Goal: Task Accomplishment & Management: Use online tool/utility

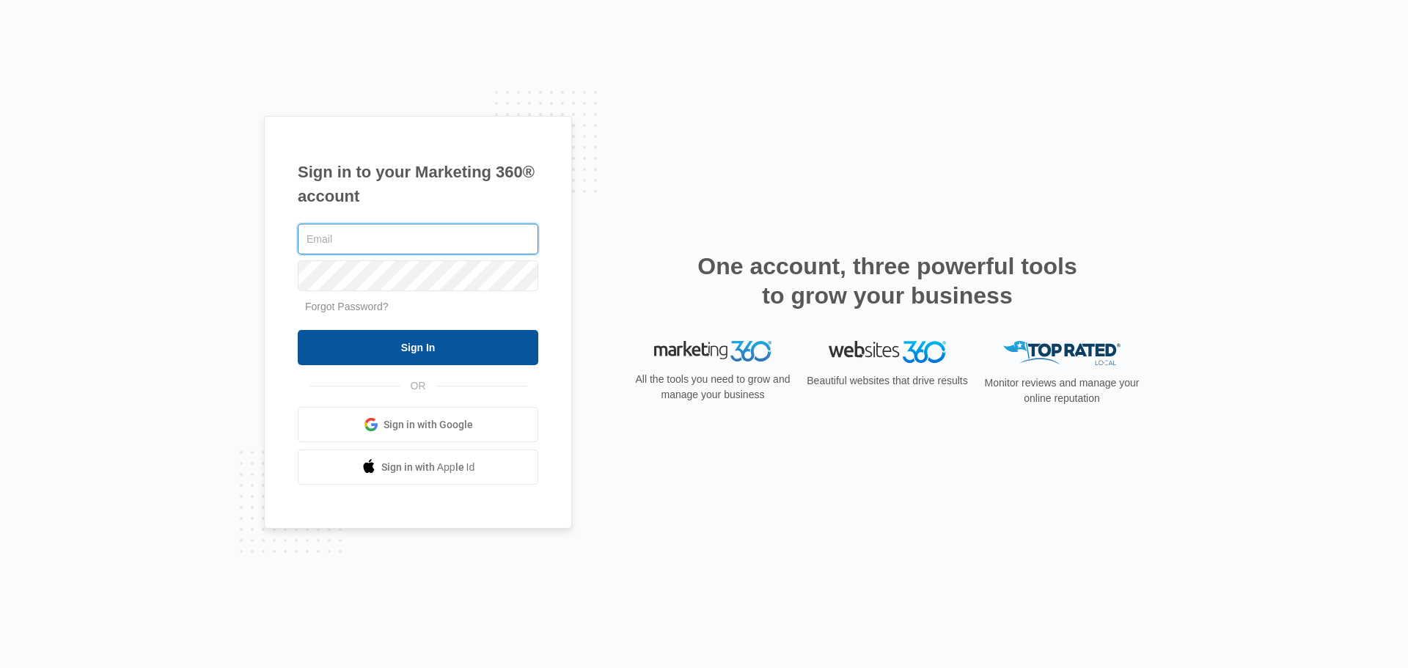
type input "[PERSON_NAME][EMAIL_ADDRESS][DOMAIN_NAME]"
click at [420, 356] on input "Sign In" at bounding box center [418, 347] width 241 height 35
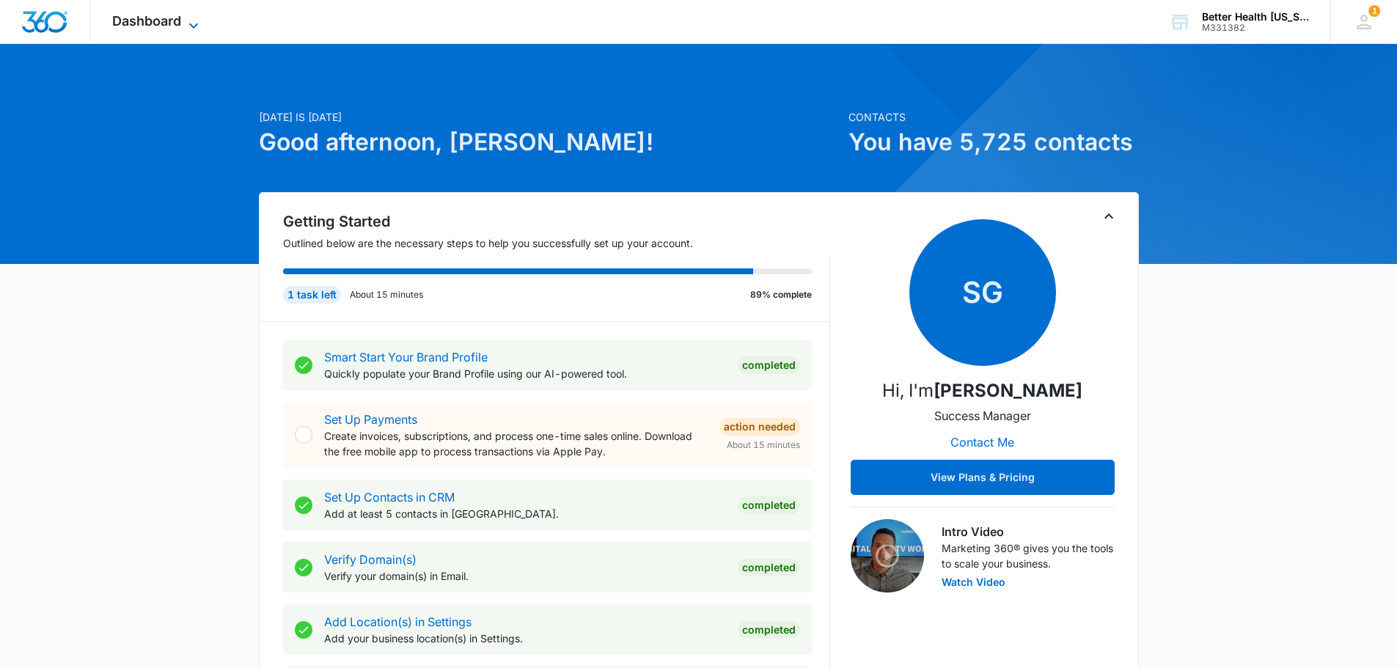
click at [143, 18] on span "Dashboard" at bounding box center [146, 20] width 69 height 15
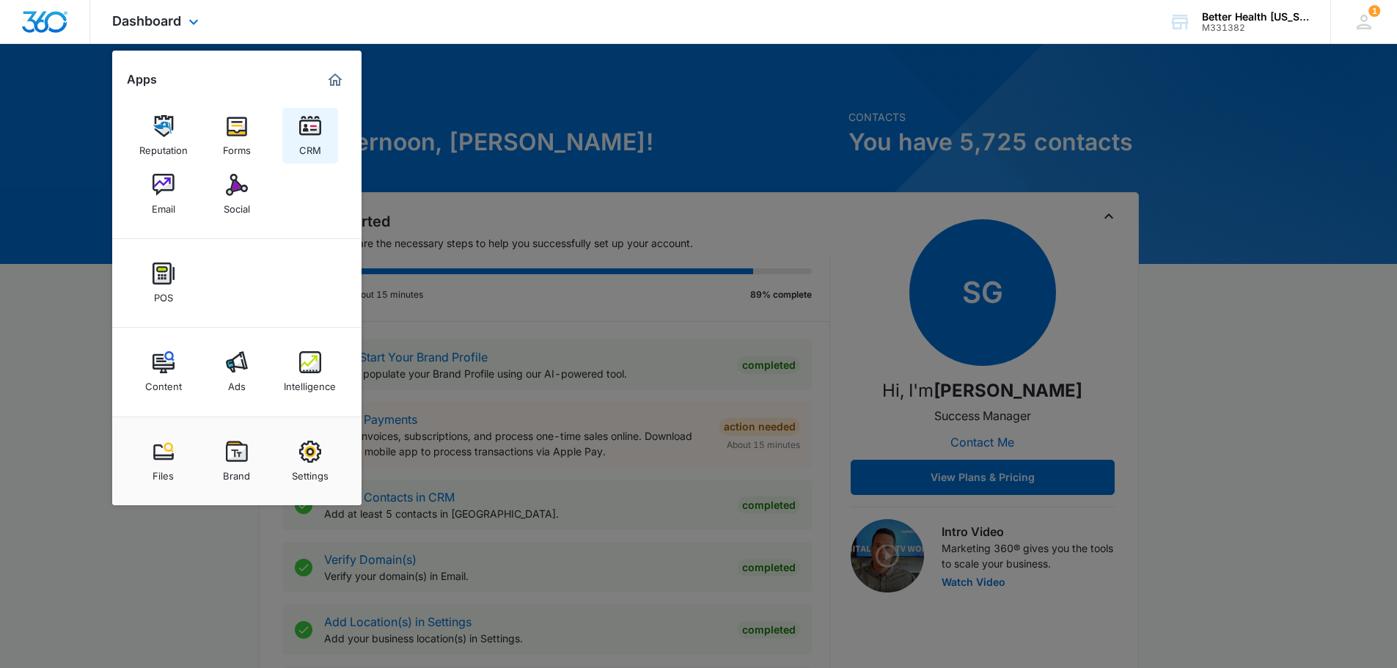
click at [324, 132] on link "CRM" at bounding box center [310, 136] width 56 height 56
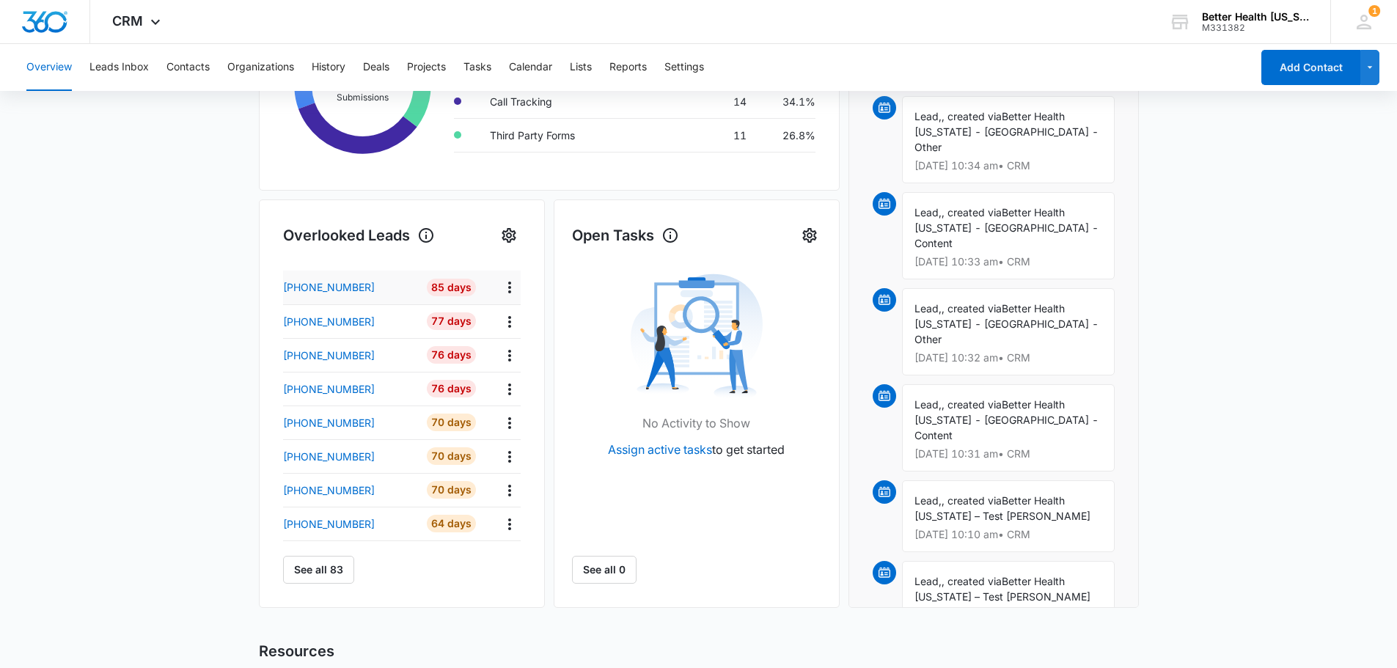
scroll to position [147, 0]
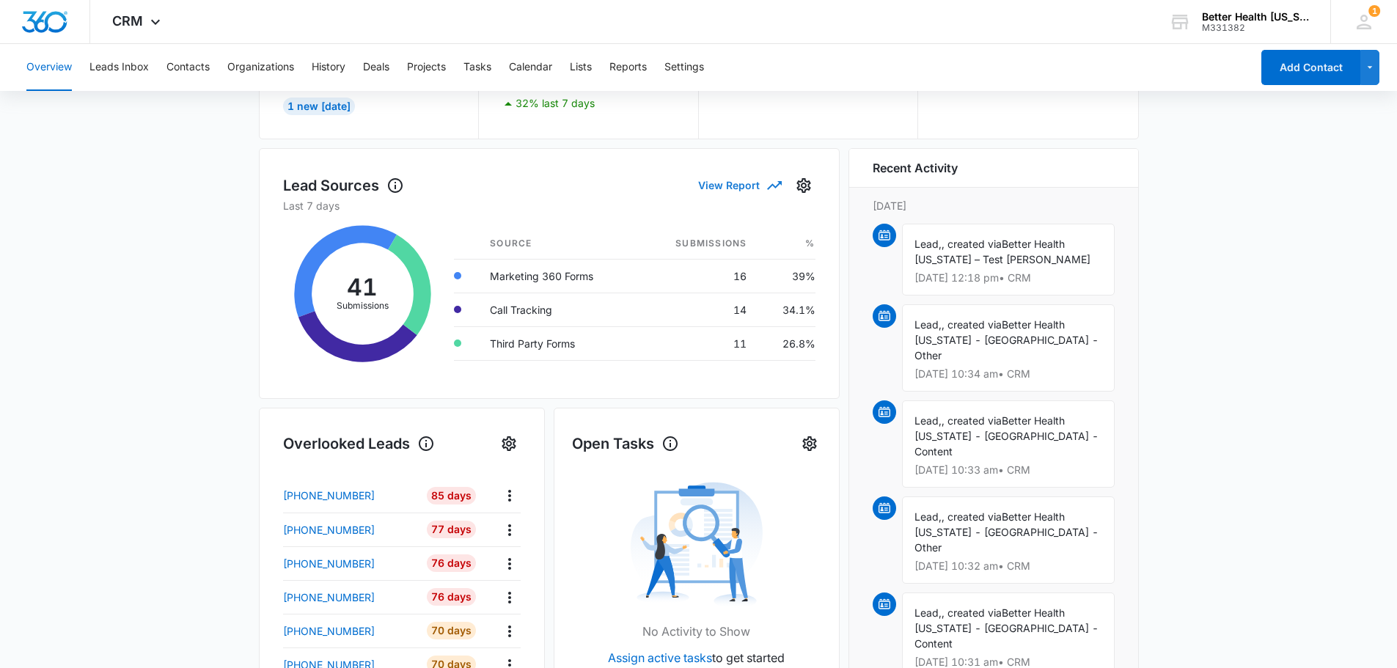
click at [775, 185] on icon "button" at bounding box center [775, 186] width 18 height 18
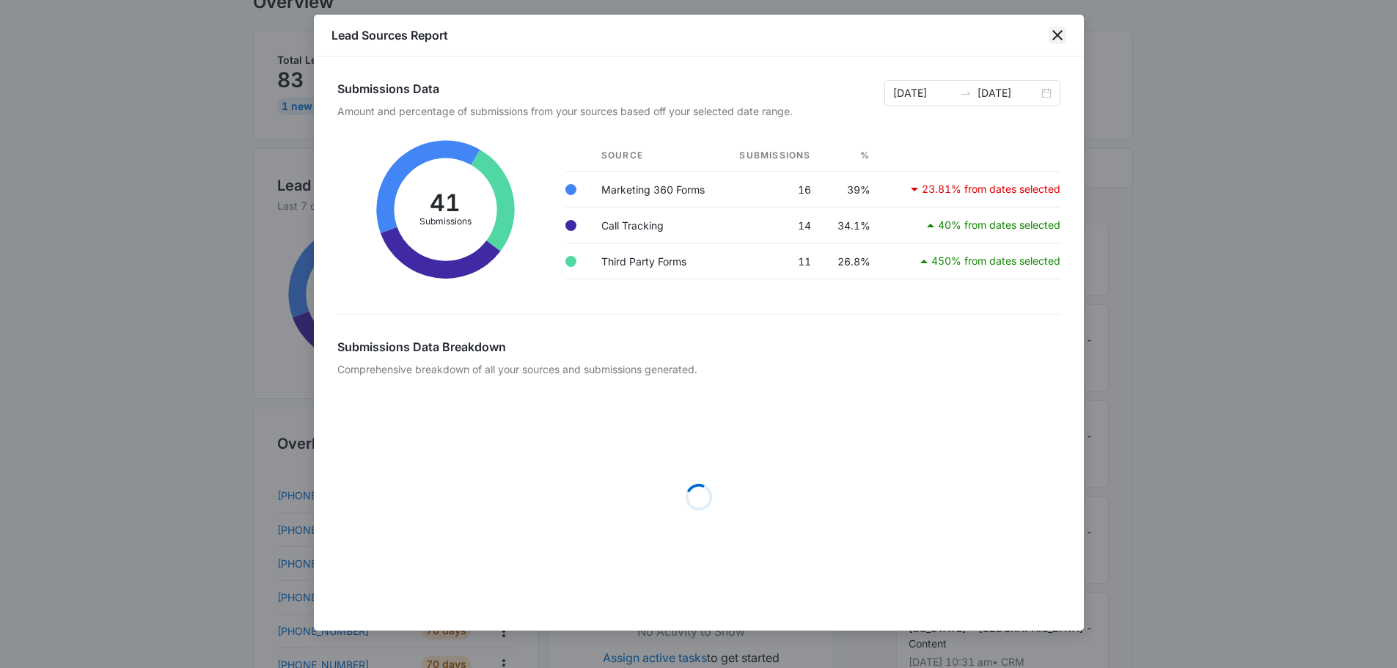
click at [1058, 37] on icon "close" at bounding box center [1058, 35] width 10 height 10
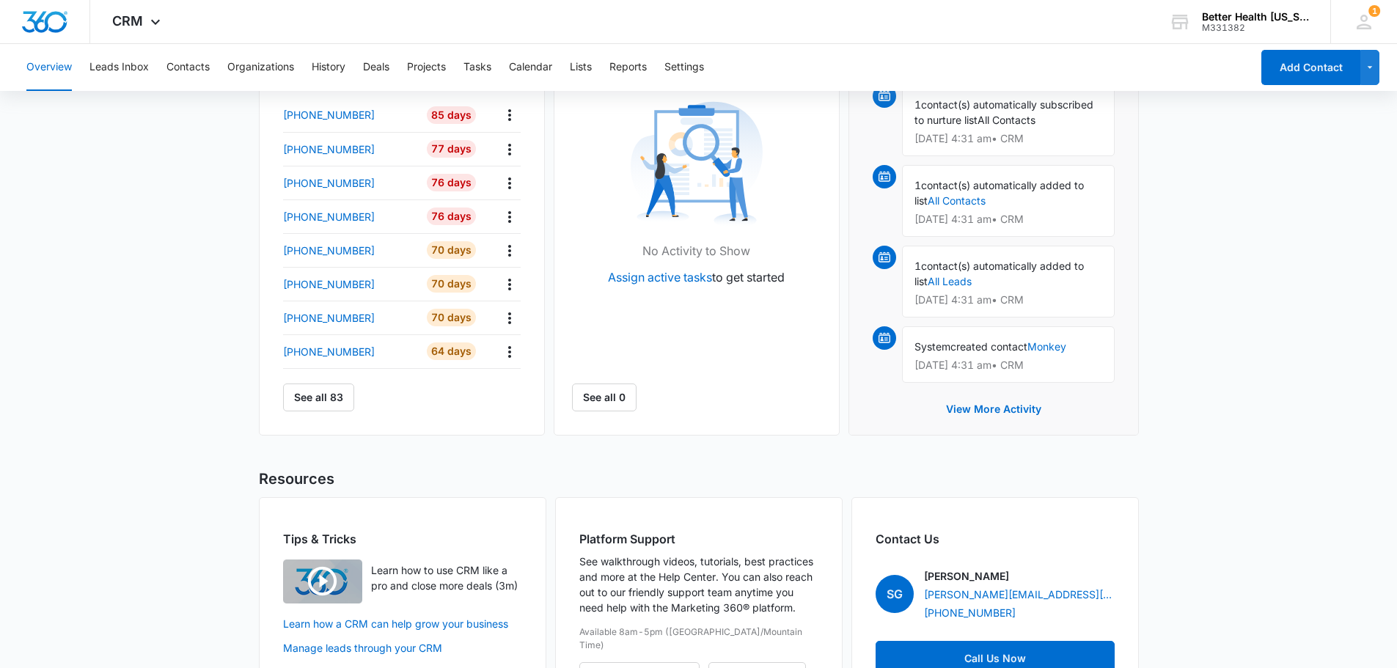
scroll to position [596, 0]
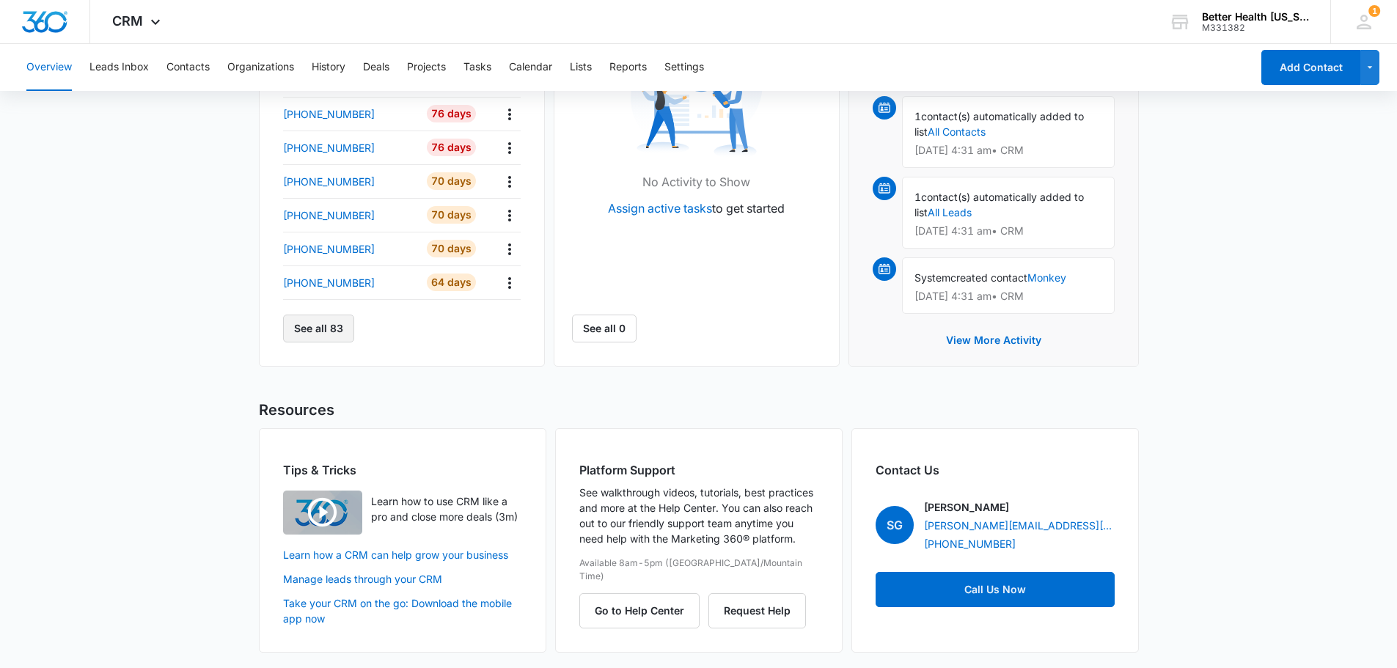
click at [334, 325] on button "See all 83" at bounding box center [318, 329] width 71 height 28
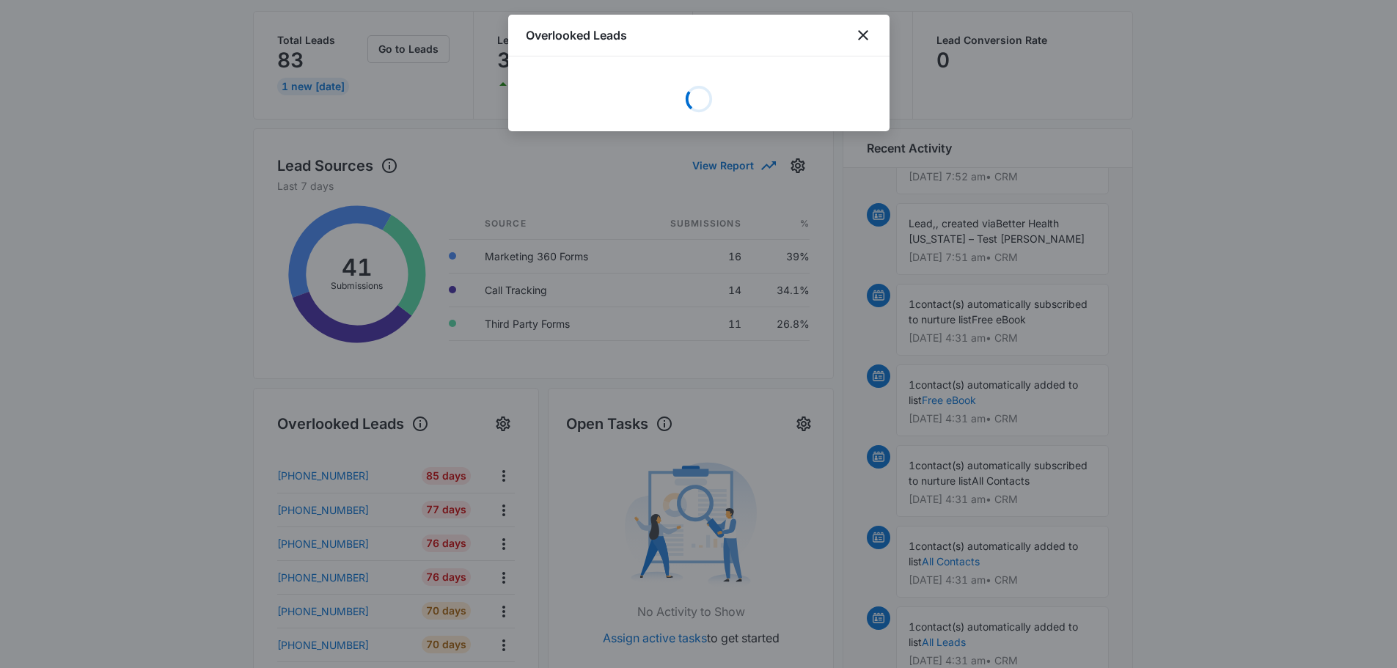
scroll to position [156, 0]
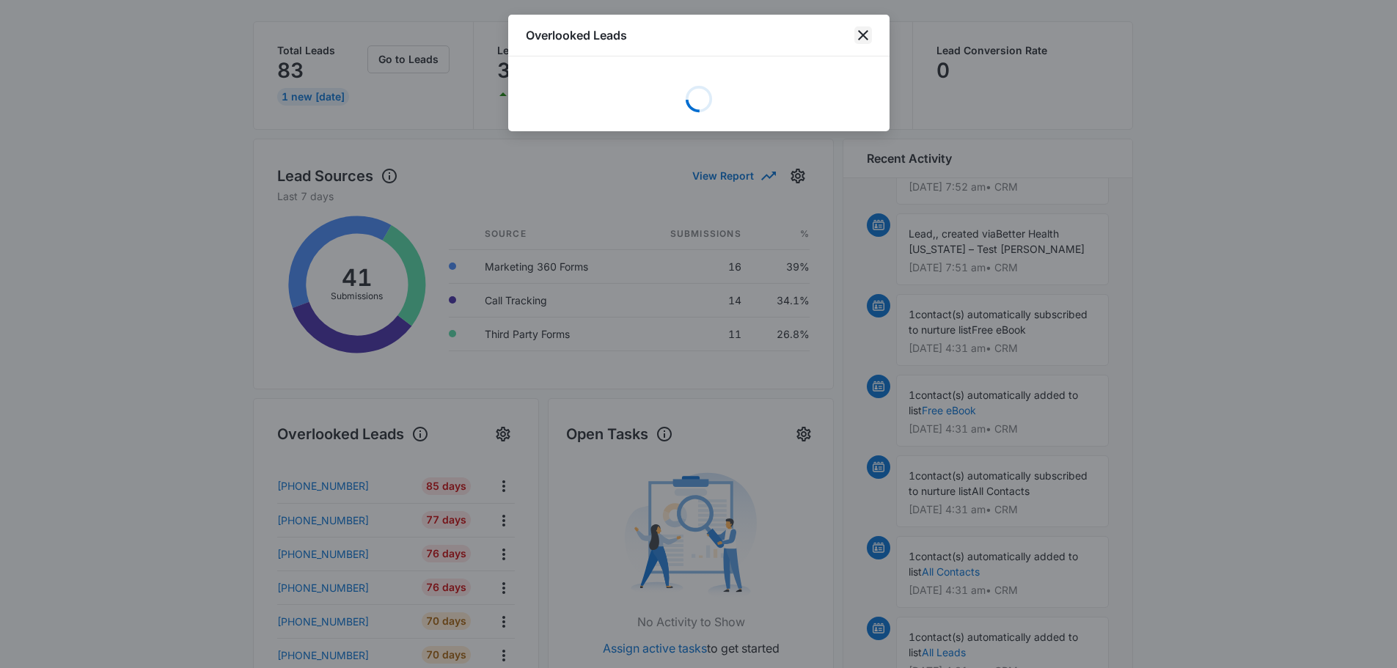
click at [860, 29] on icon "close" at bounding box center [864, 35] width 18 height 18
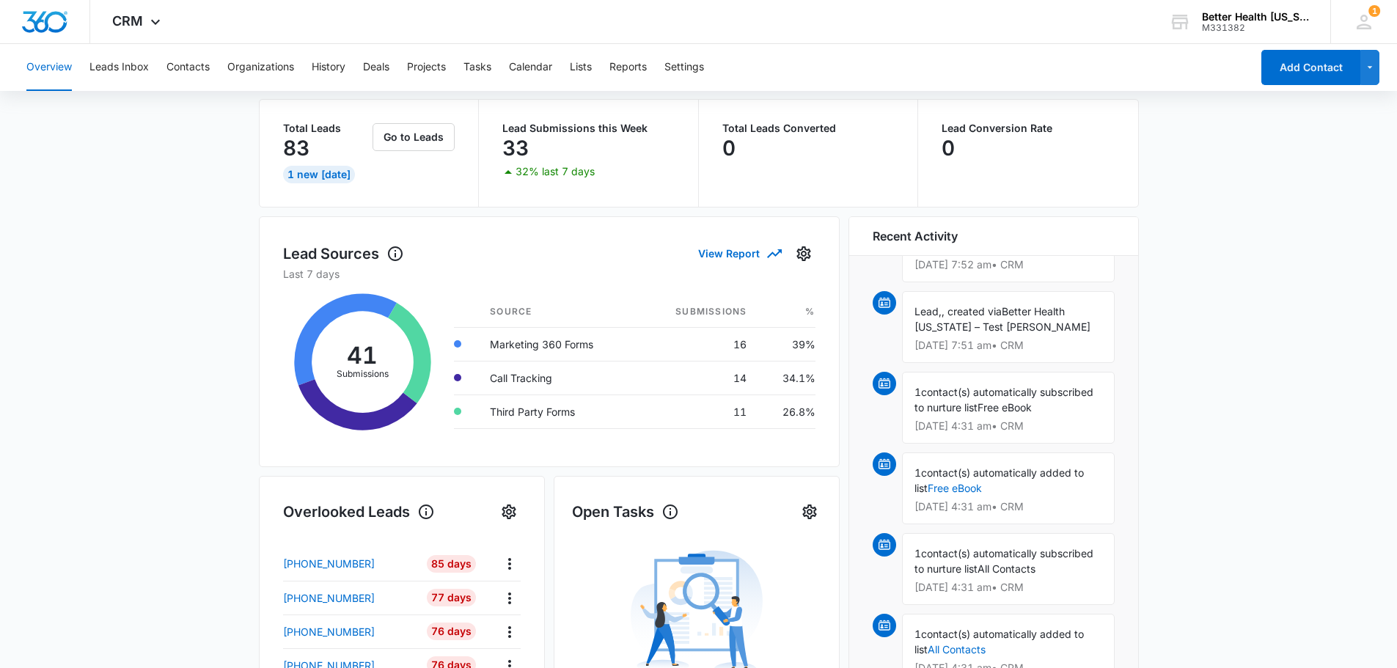
scroll to position [0, 0]
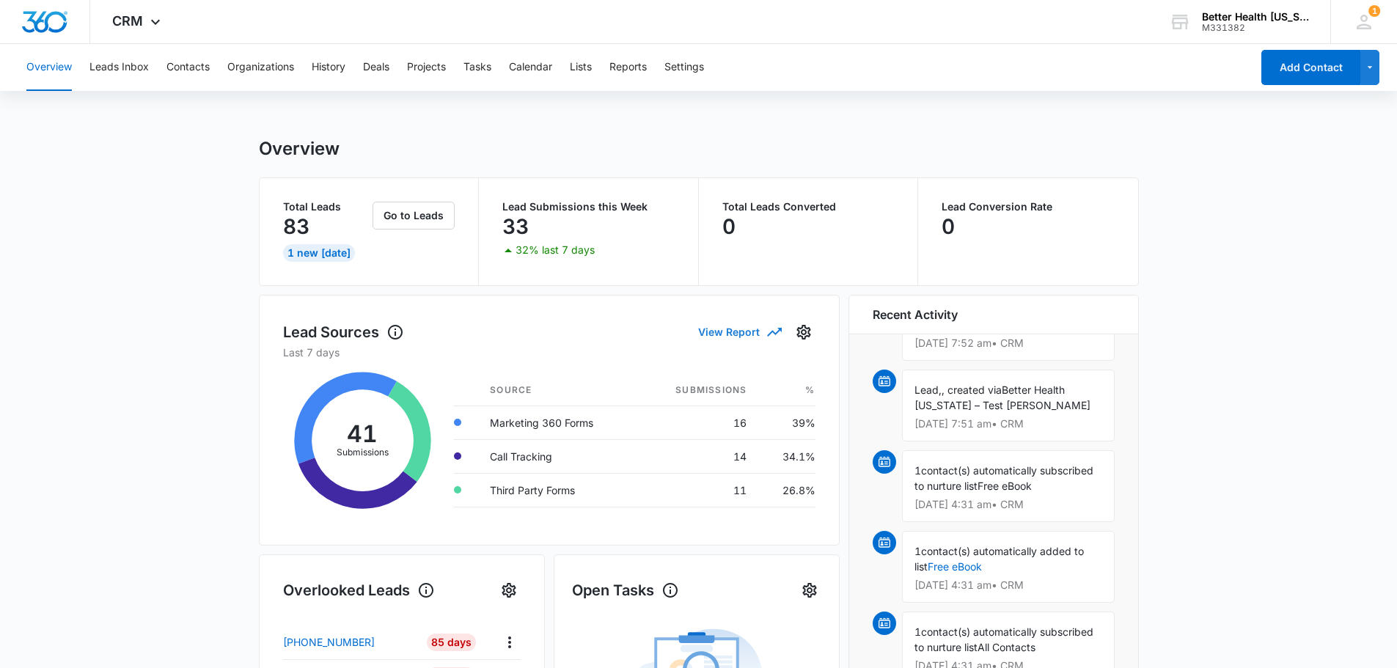
click at [733, 330] on button "View Report" at bounding box center [739, 332] width 82 height 26
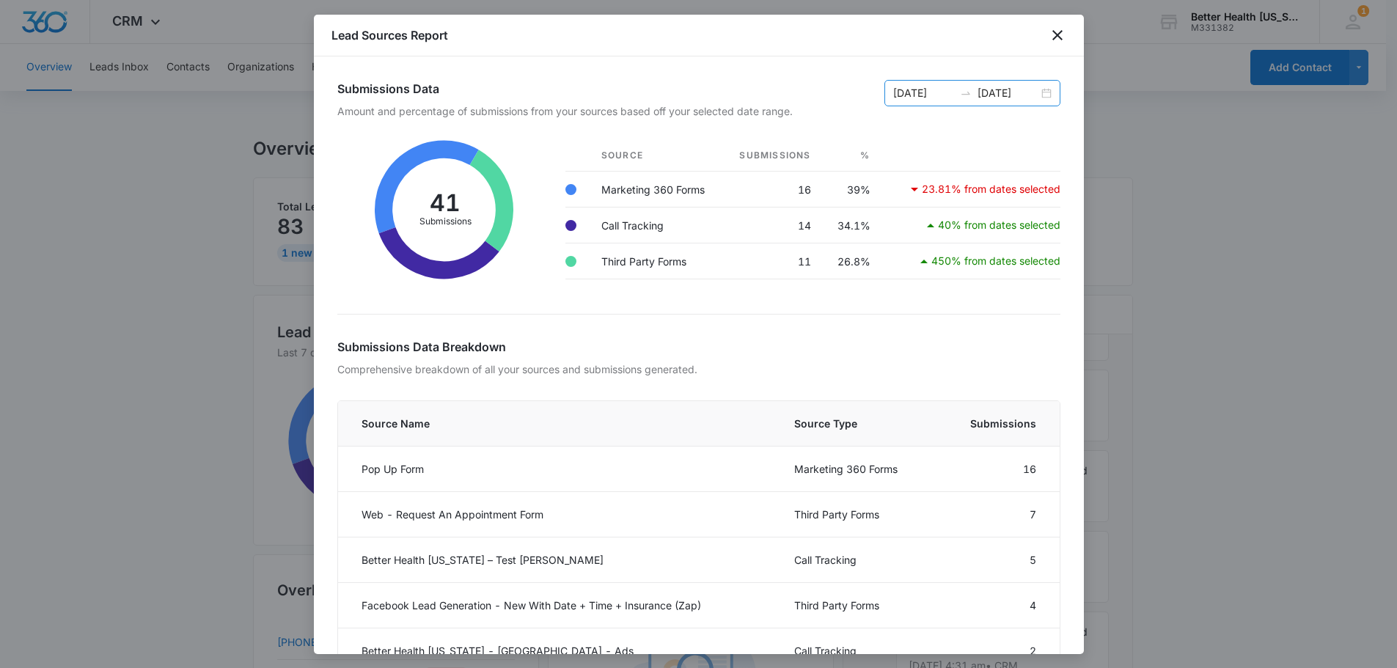
click at [1005, 100] on input "[DATE]" at bounding box center [1008, 93] width 61 height 16
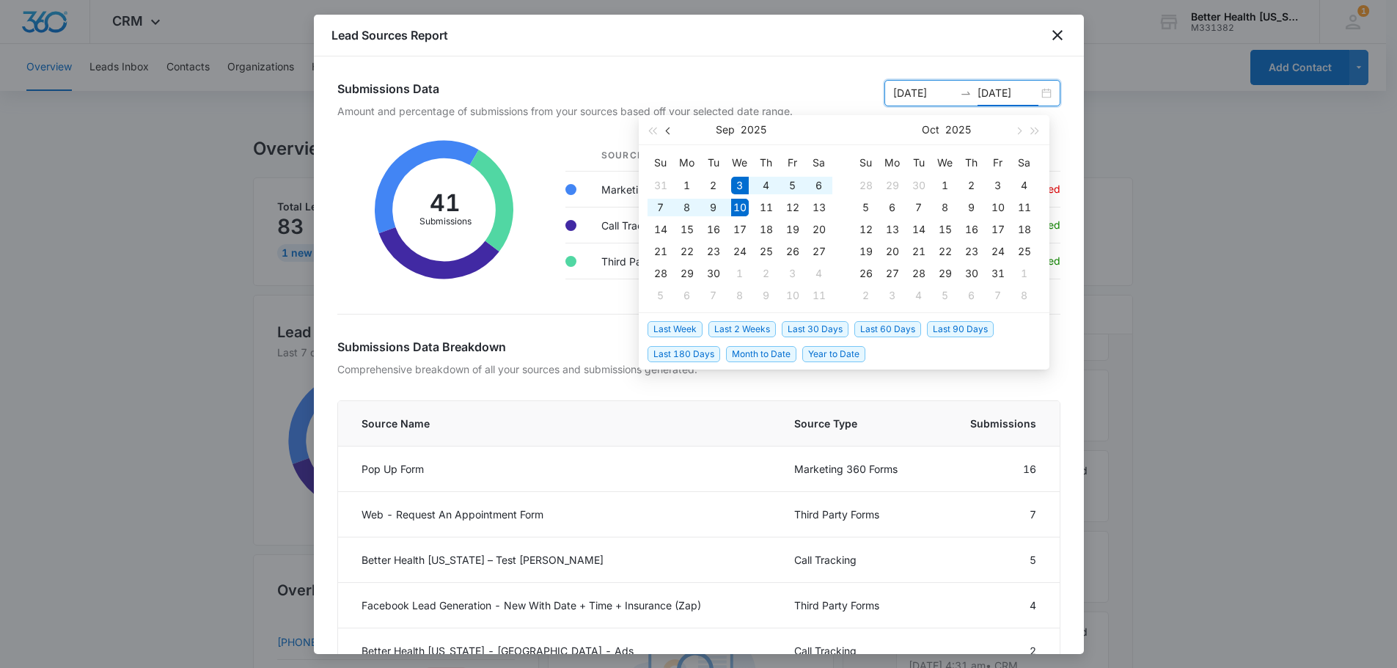
click at [665, 131] on button "button" at bounding box center [669, 129] width 16 height 29
click at [665, 131] on span "button" at bounding box center [668, 130] width 7 height 7
type input "[DATE]"
click at [998, 183] on div "1" at bounding box center [998, 186] width 18 height 18
click at [740, 208] on table "Su Mo Tu We Th Fr Sa 31 1 2 3 4 5 6 7 8 9 10 11 12 13 14 15 16 17 18 19 20 21 2…" at bounding box center [740, 228] width 185 height 155
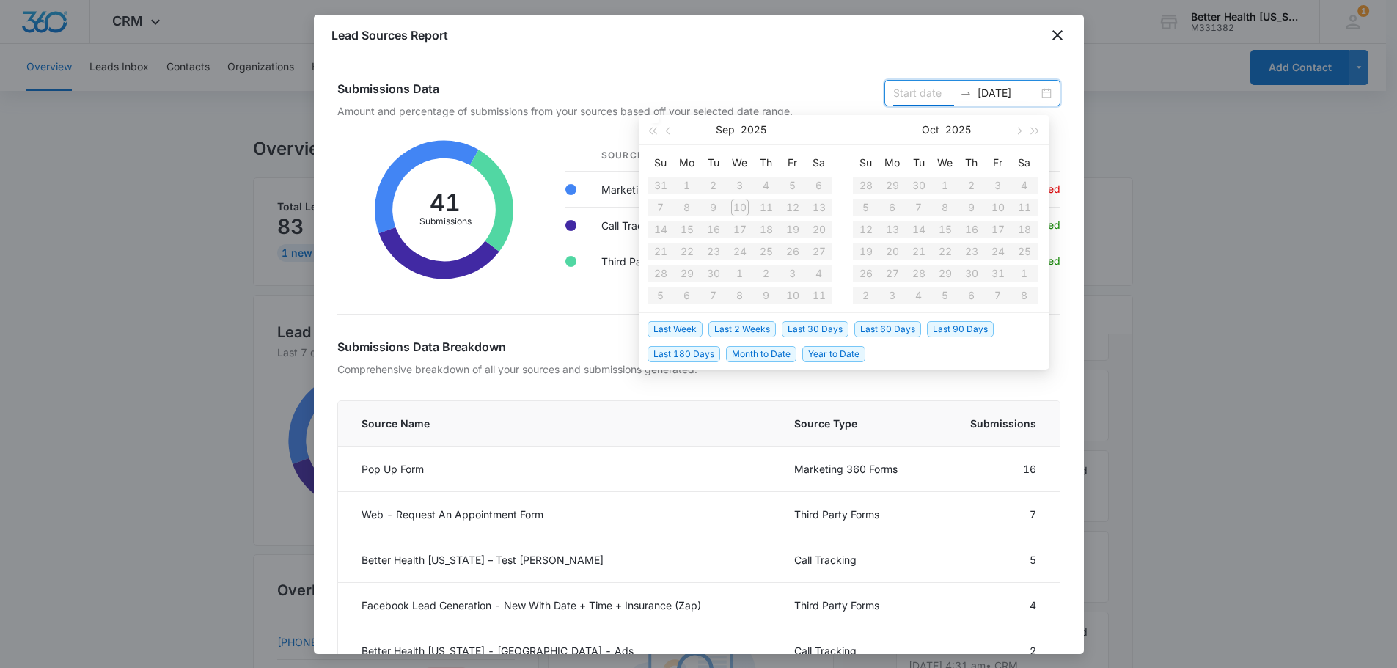
click at [893, 93] on input at bounding box center [923, 93] width 61 height 16
click at [1009, 90] on input "[DATE]" at bounding box center [1008, 93] width 61 height 16
click at [984, 95] on input "25" at bounding box center [1008, 93] width 61 height 16
type input "2"
click at [907, 99] on input at bounding box center [923, 93] width 61 height 16
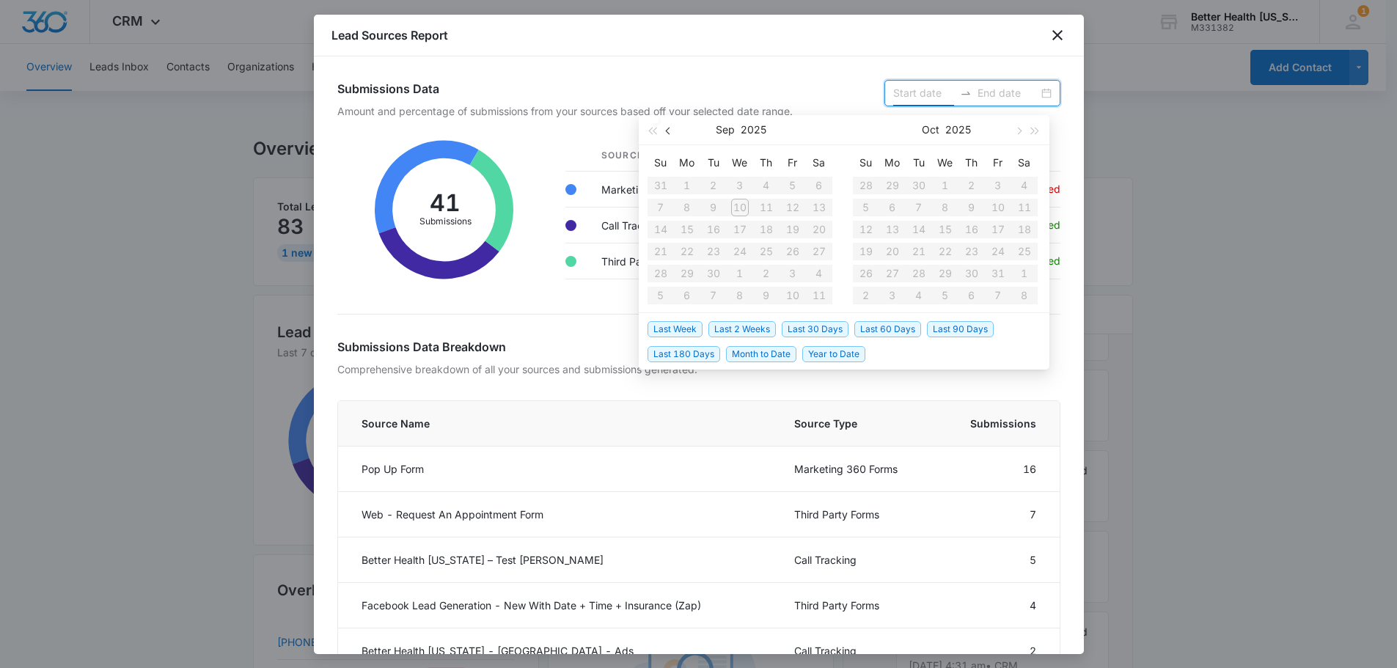
click at [667, 131] on span "button" at bounding box center [668, 130] width 7 height 7
type input "[DATE]"
click at [788, 190] on div "1" at bounding box center [793, 186] width 18 height 18
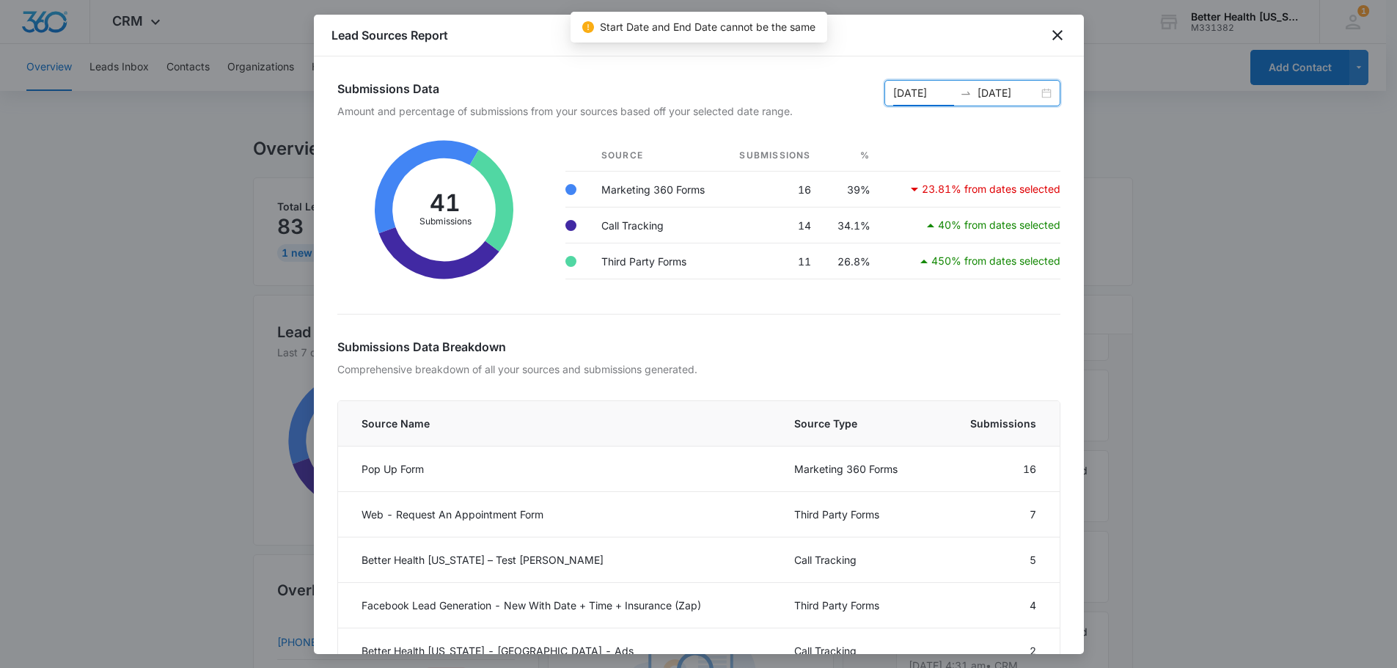
click at [995, 96] on input "[DATE]" at bounding box center [1008, 93] width 61 height 16
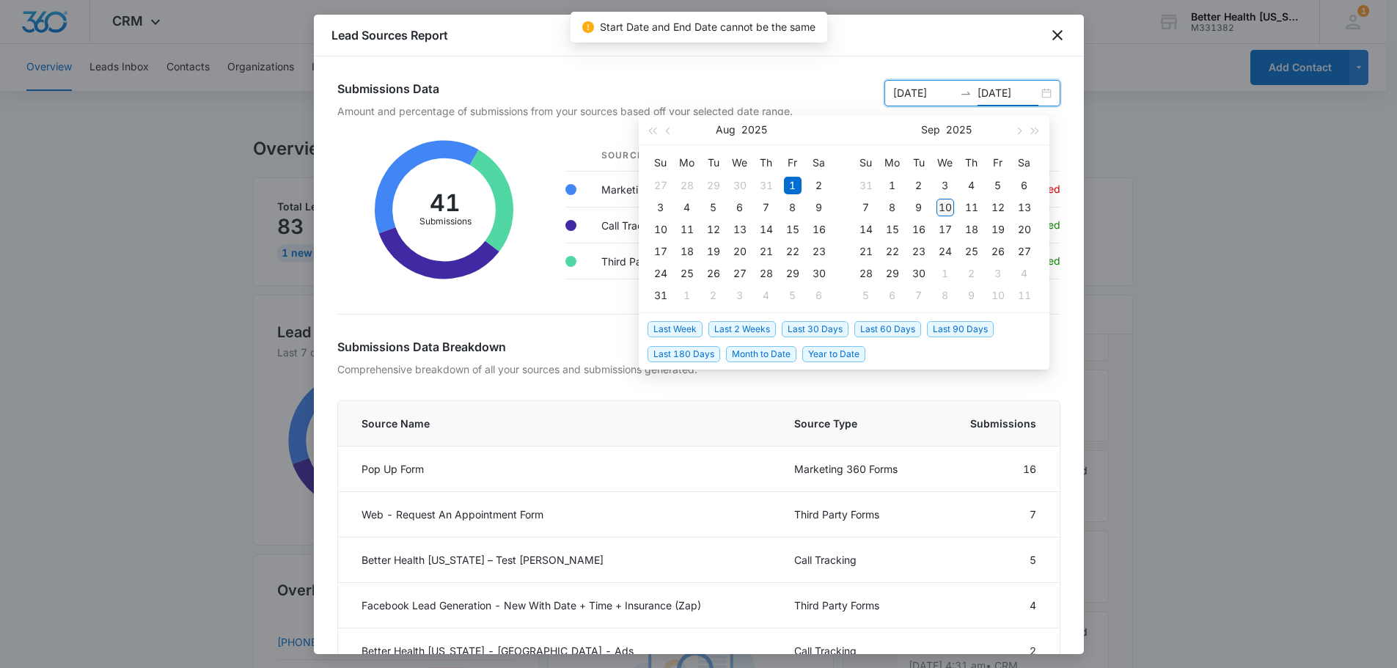
type input "[DATE]"
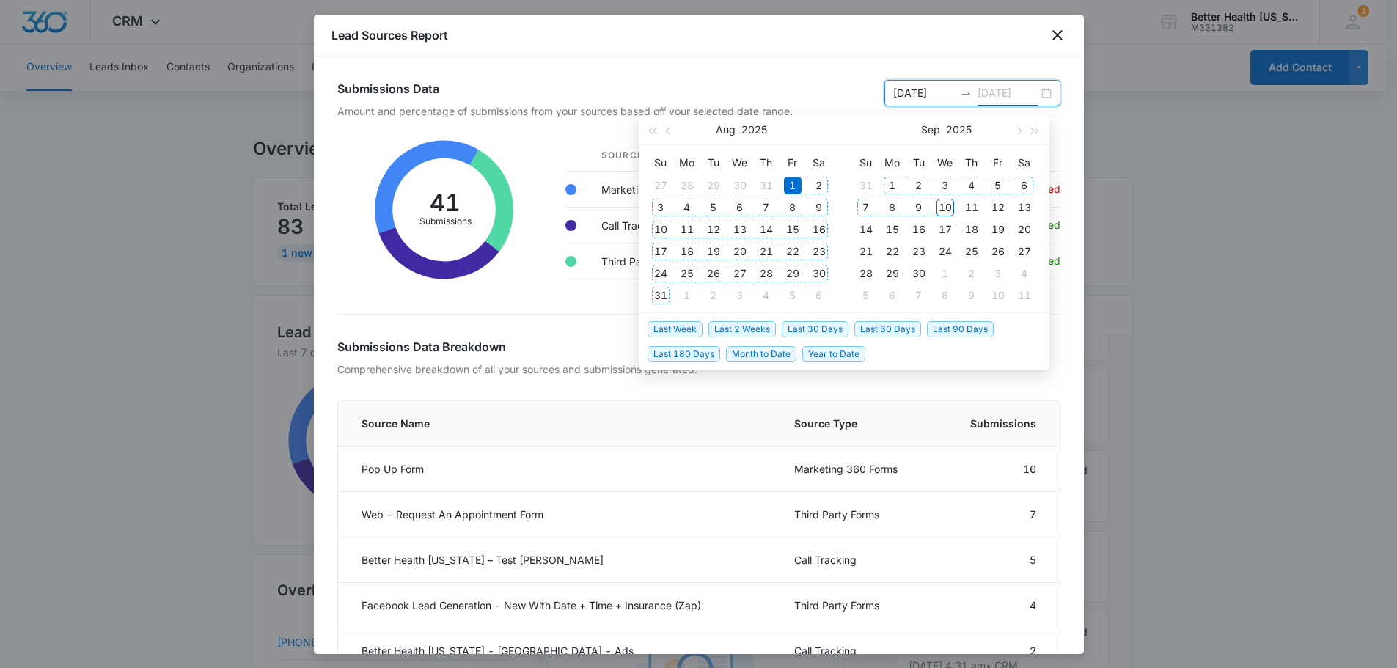
click at [943, 209] on div "10" at bounding box center [946, 208] width 18 height 18
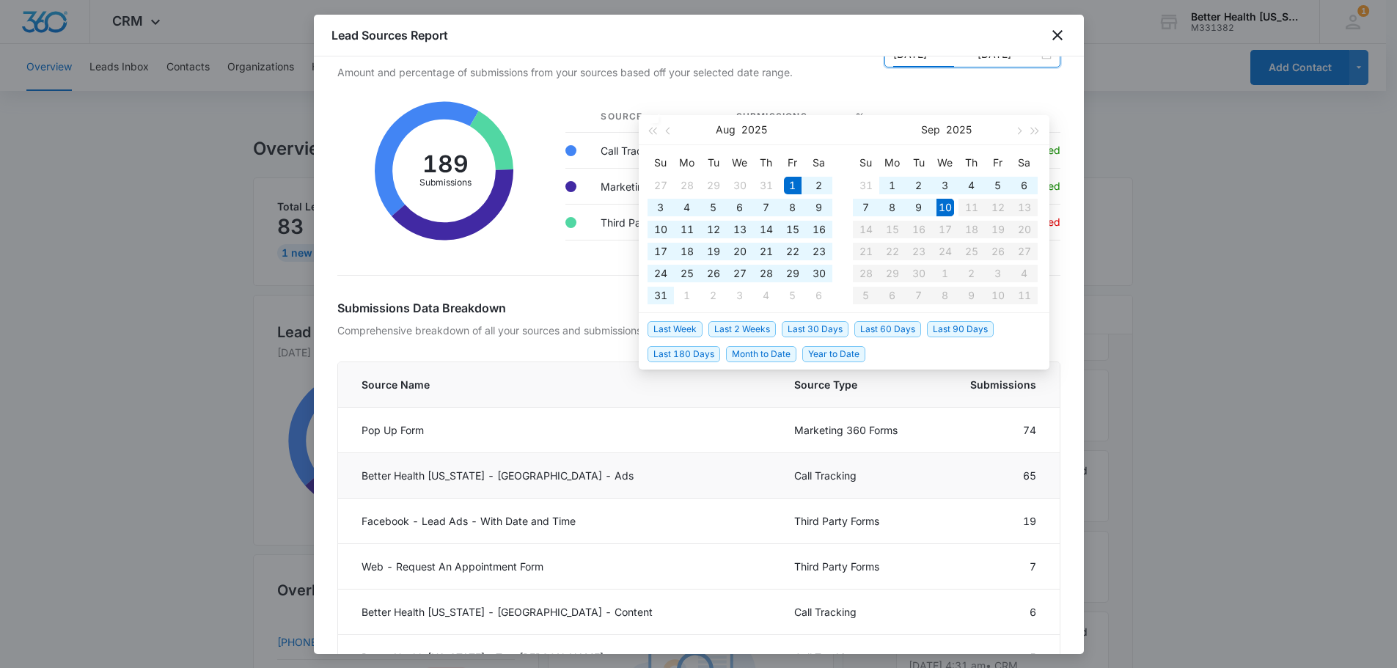
scroll to position [73, 0]
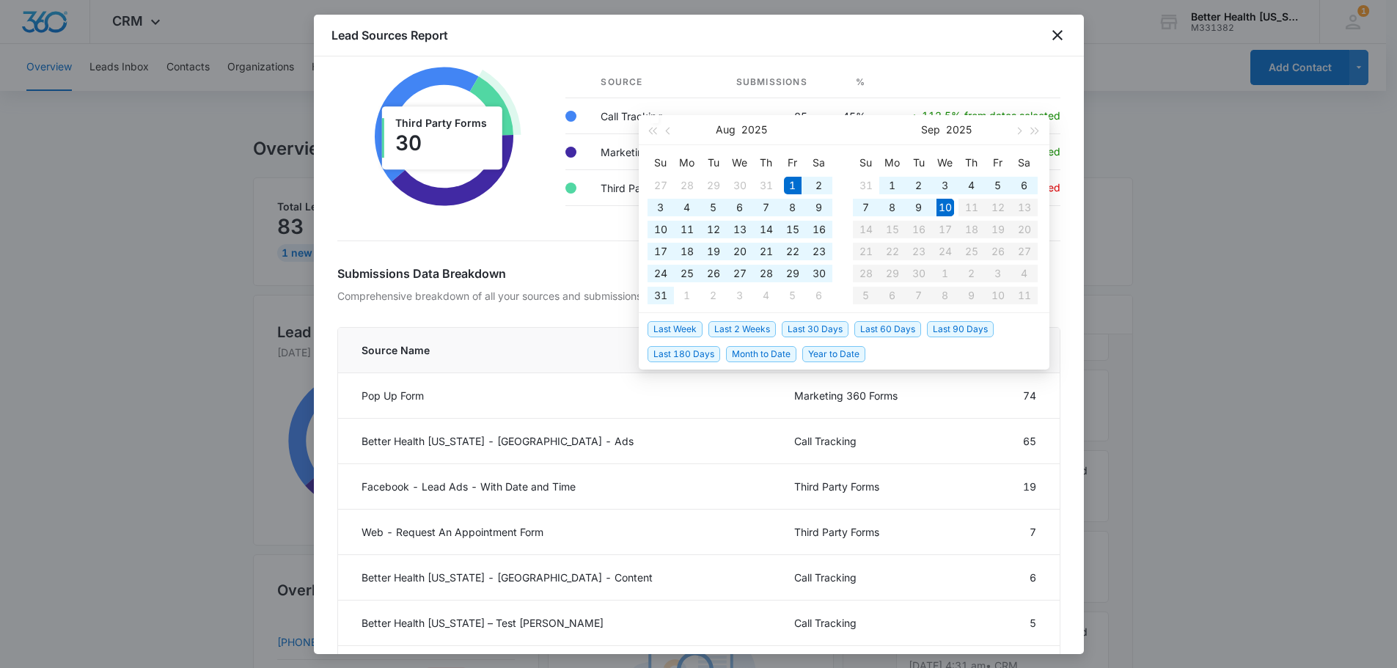
type input "[DATE]"
click at [911, 31] on div "Lead Sources Report" at bounding box center [699, 36] width 770 height 42
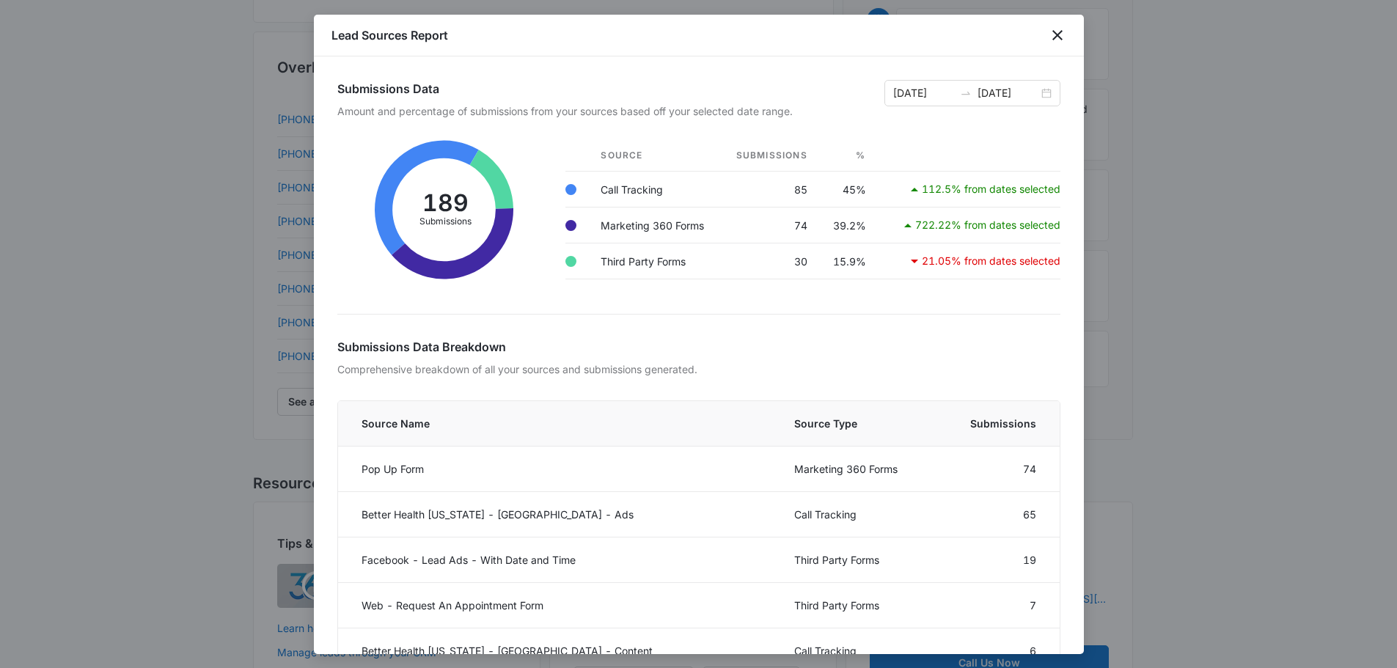
scroll to position [83, 0]
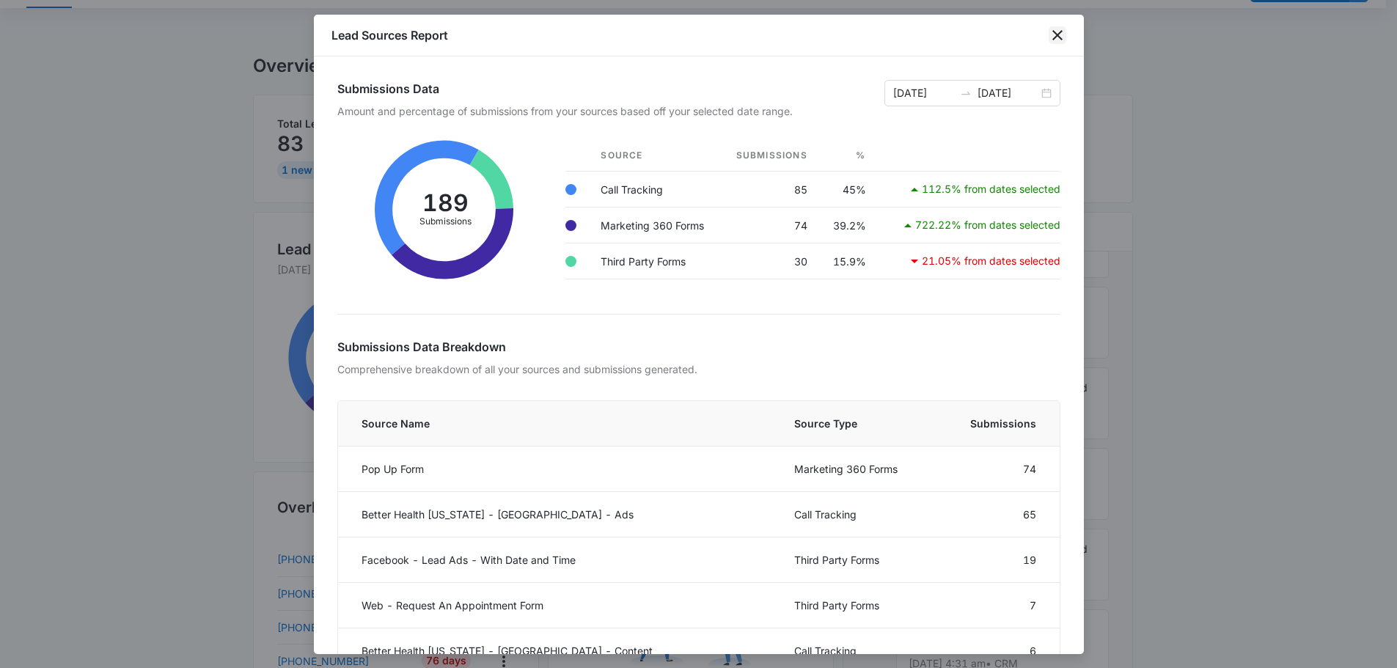
click at [1058, 37] on icon "close" at bounding box center [1058, 35] width 18 height 18
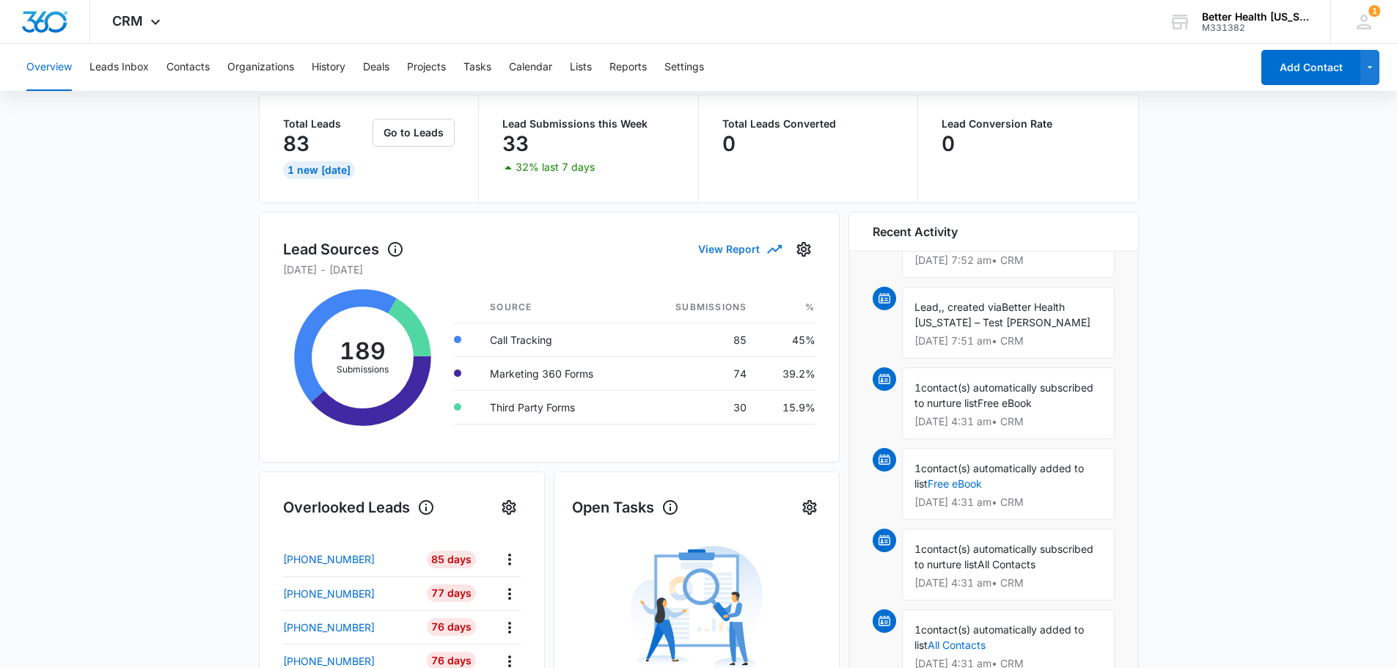
scroll to position [0, 0]
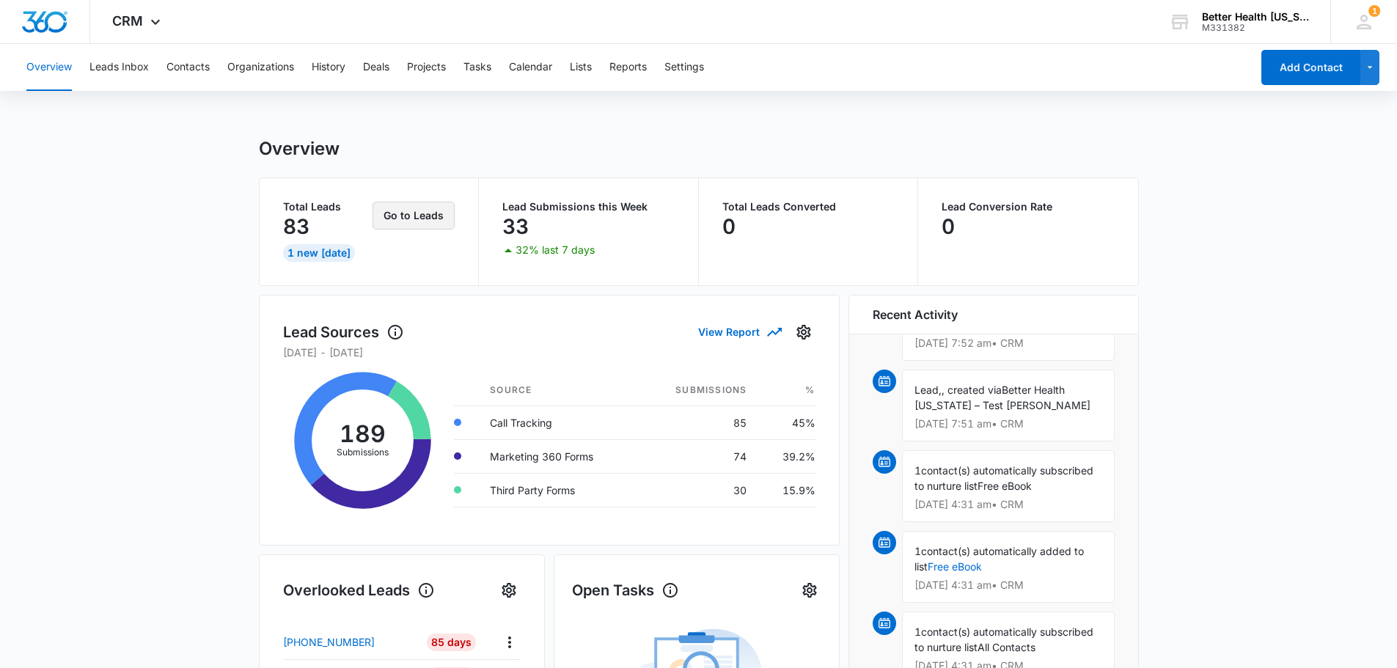
click at [407, 211] on button "Go to Leads" at bounding box center [414, 216] width 82 height 28
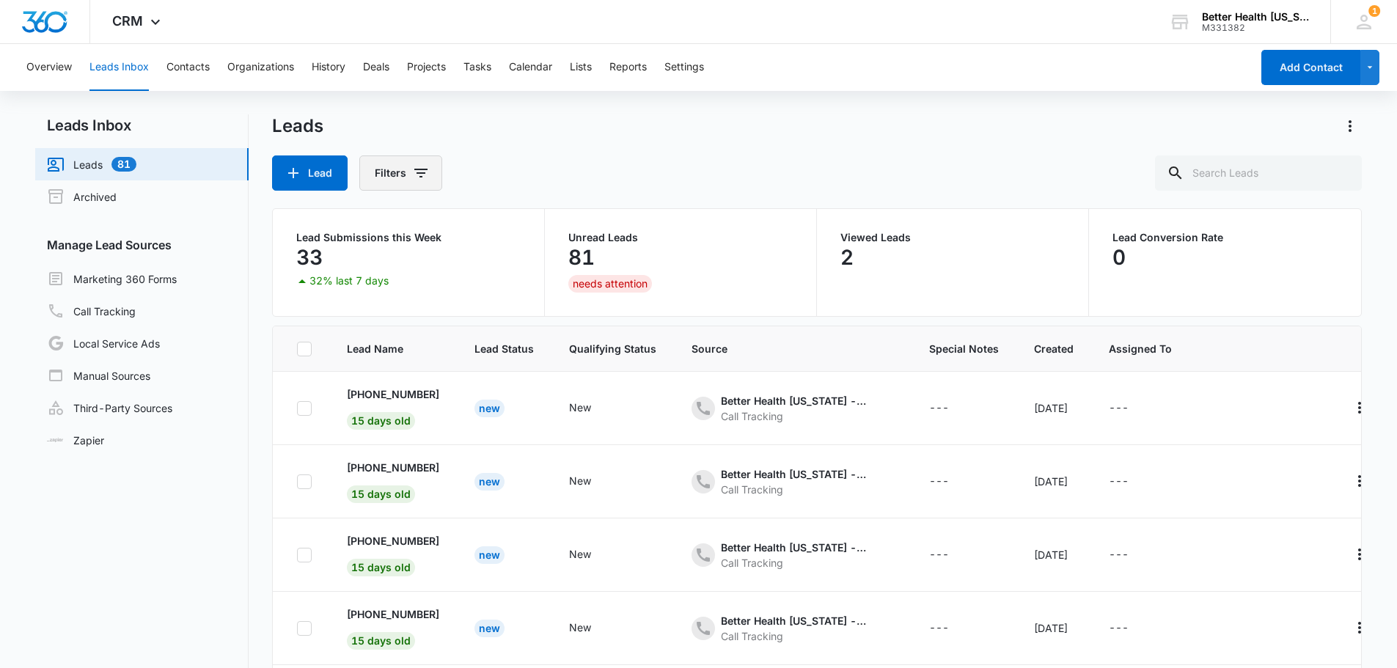
click at [421, 171] on icon "Filters" at bounding box center [421, 173] width 18 height 18
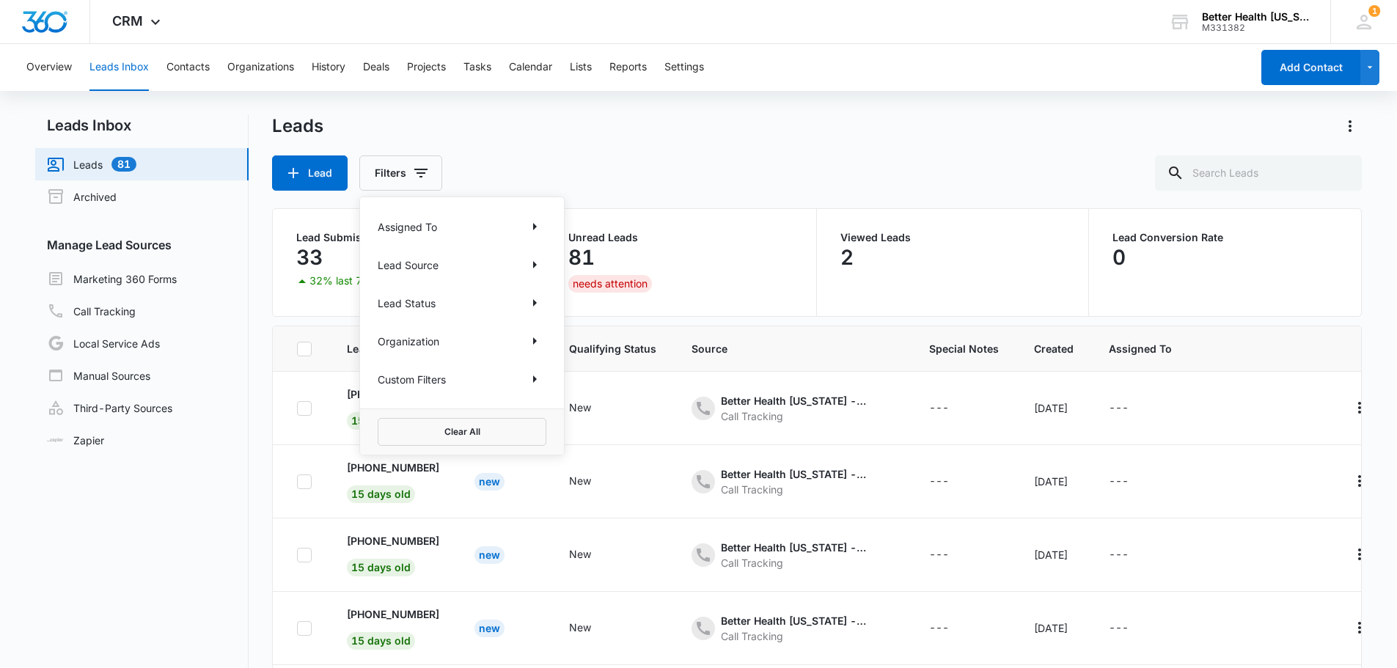
click at [569, 168] on div "Lead Filters Assigned To Lead Source Lead Status Organization Custom Filters Cl…" at bounding box center [817, 172] width 1091 height 35
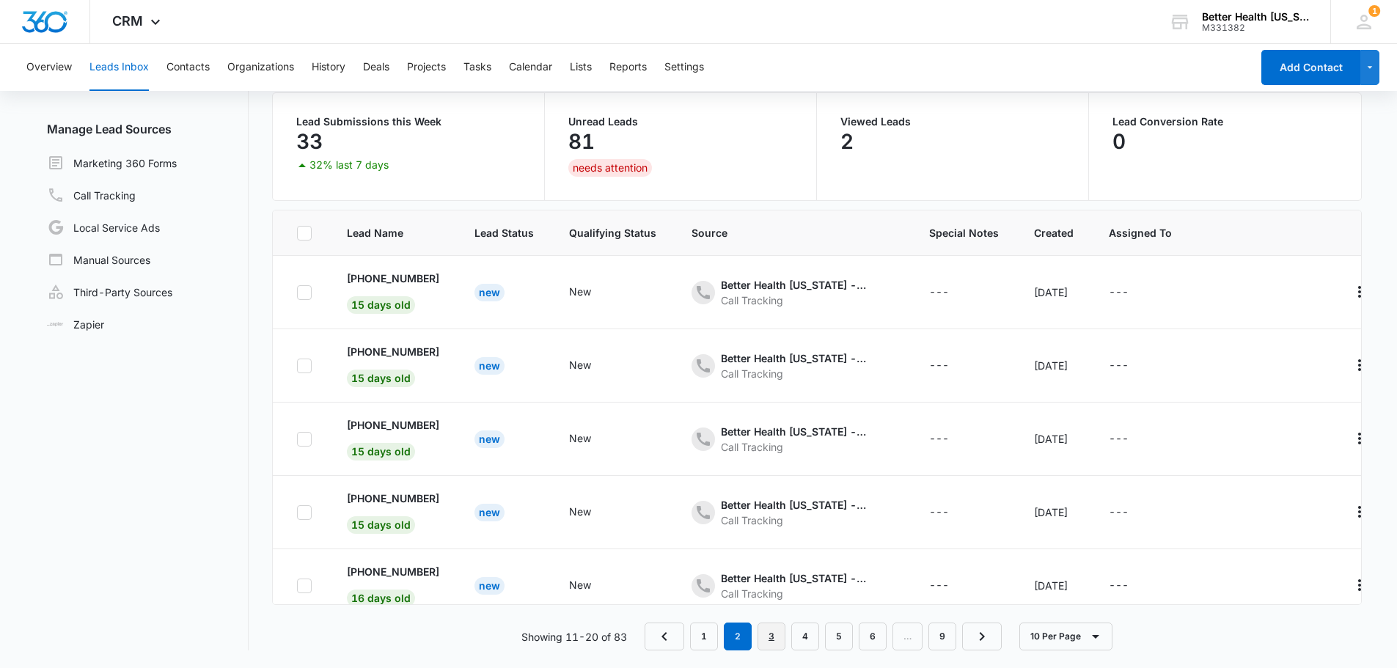
click at [777, 633] on link "3" at bounding box center [772, 637] width 28 height 28
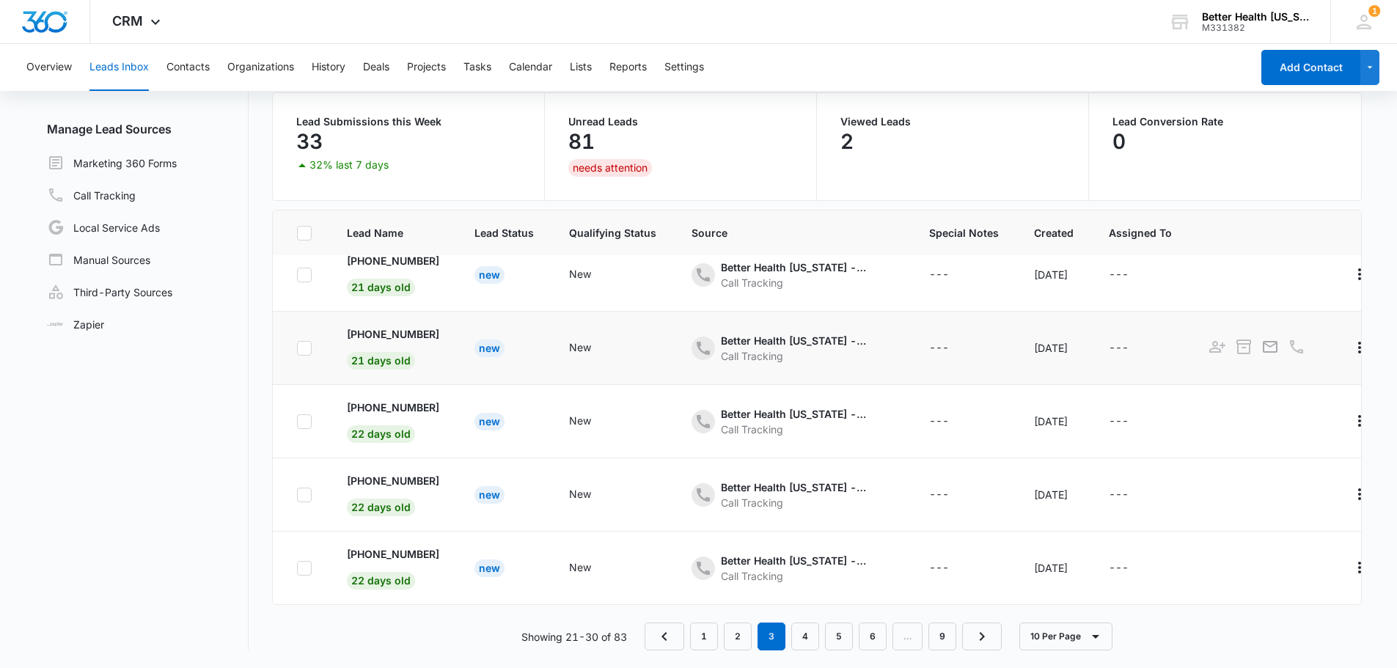
scroll to position [395, 0]
